Goal: Find specific page/section: Find specific page/section

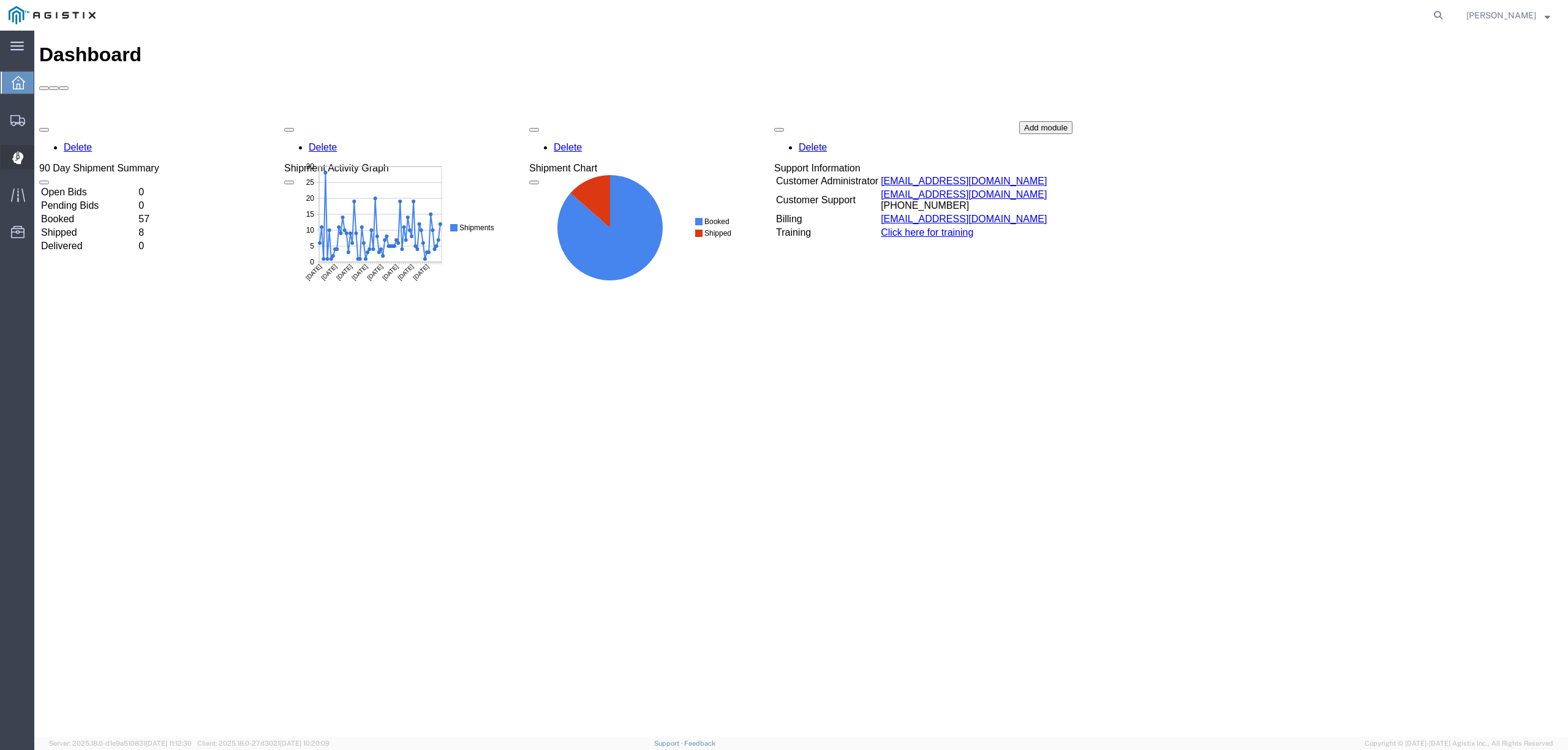
drag, startPoint x: 13, startPoint y: 157, endPoint x: 90, endPoint y: 162, distance: 77.2
click at [13, 157] on icon at bounding box center [18, 158] width 12 height 13
click at [43, 161] on span "Dispatch Manager" at bounding box center [38, 158] width 9 height 25
drag, startPoint x: 94, startPoint y: 161, endPoint x: 16, endPoint y: 76, distance: 115.4
click at [43, 161] on span "Dispatch Manager" at bounding box center [38, 158] width 9 height 25
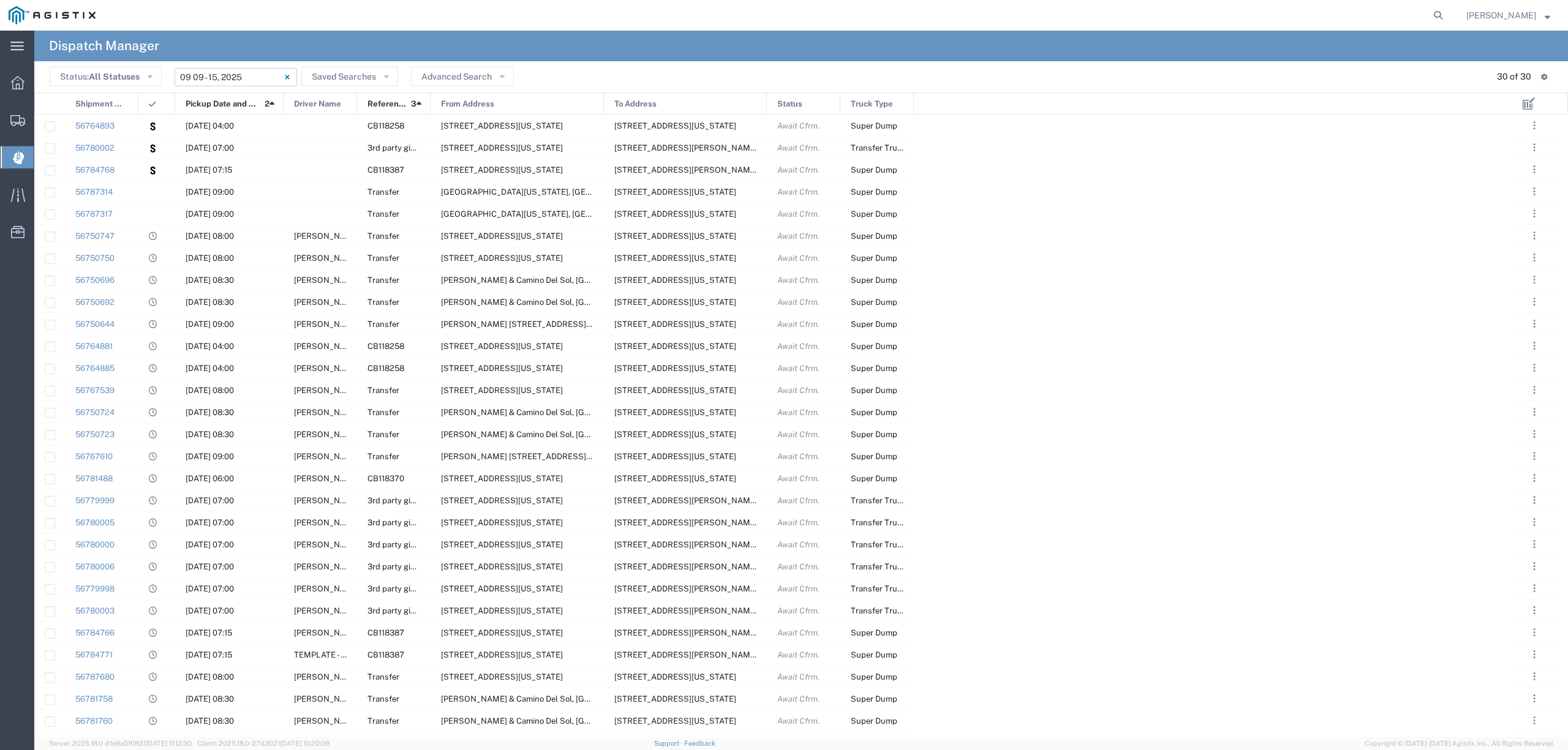
click at [246, 68] on input "09/09/2025 - 09/15/2025" at bounding box center [236, 77] width 122 height 19
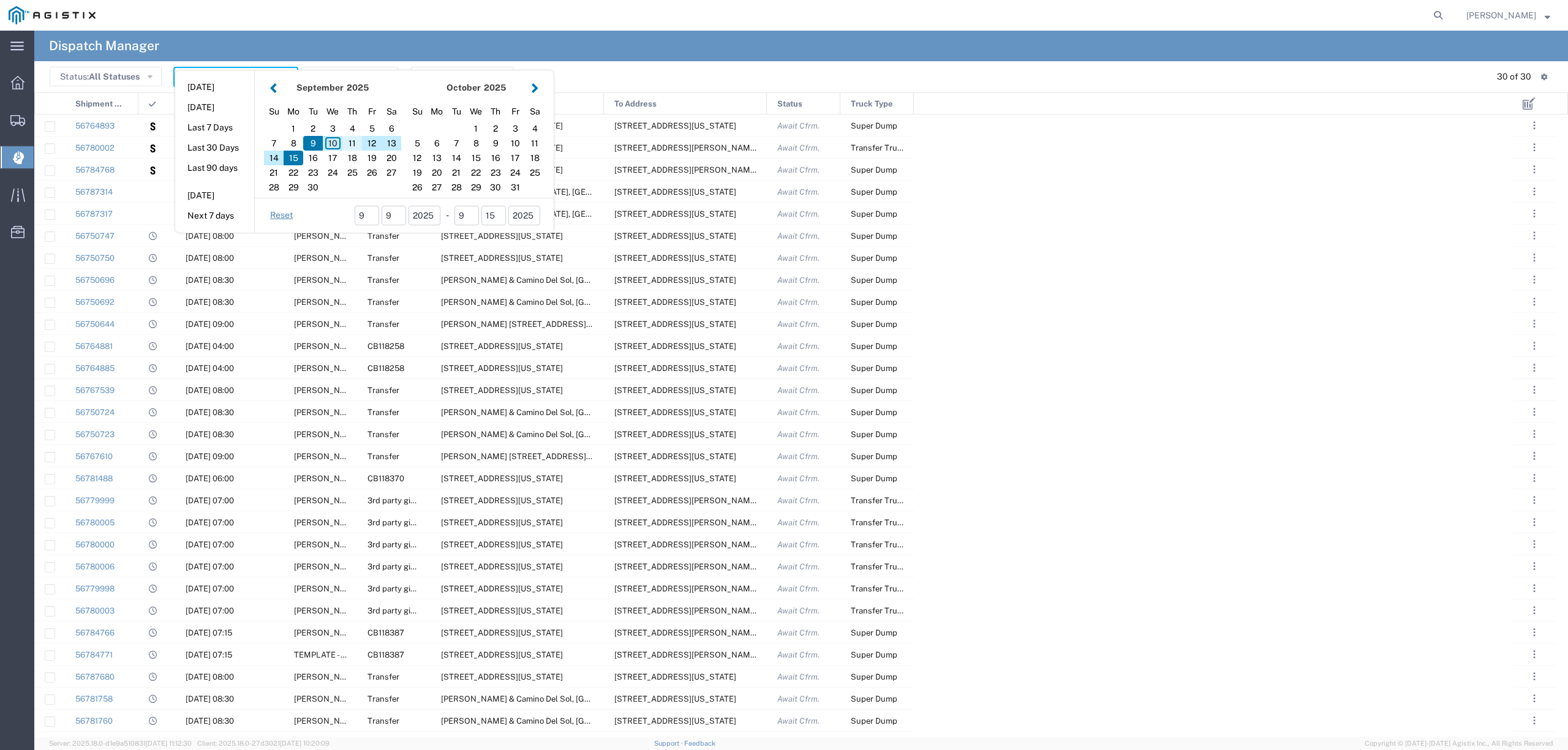
click at [349, 145] on div "11" at bounding box center [352, 143] width 20 height 15
type input "09/11/2025"
type input "09/11/2025 - 09/11/2025"
